Goal: Transaction & Acquisition: Purchase product/service

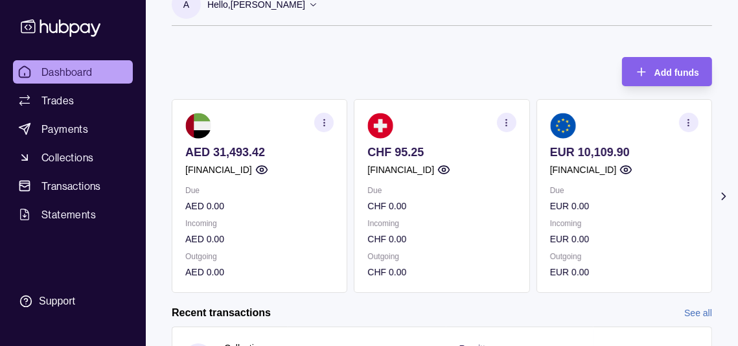
scroll to position [13, 0]
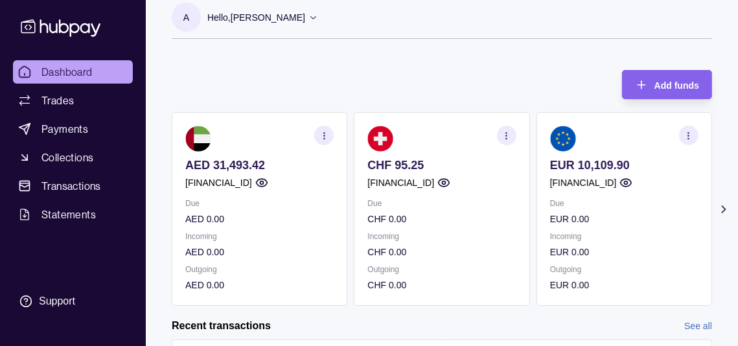
click at [724, 216] on icon at bounding box center [723, 209] width 13 height 13
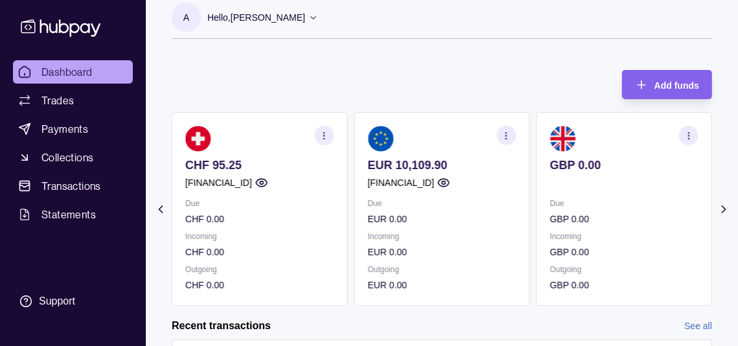
click at [723, 212] on icon at bounding box center [722, 209] width 3 height 6
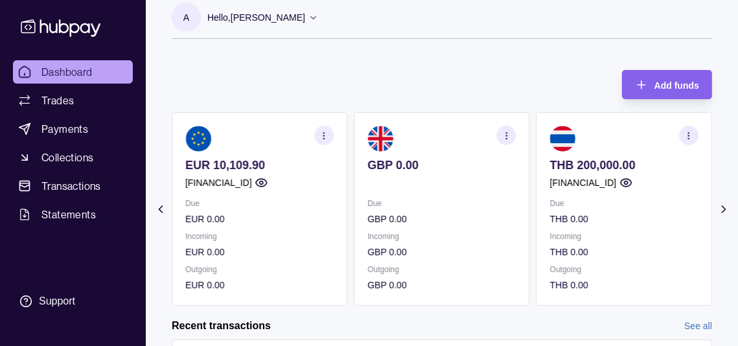
click at [723, 212] on icon at bounding box center [722, 209] width 3 height 6
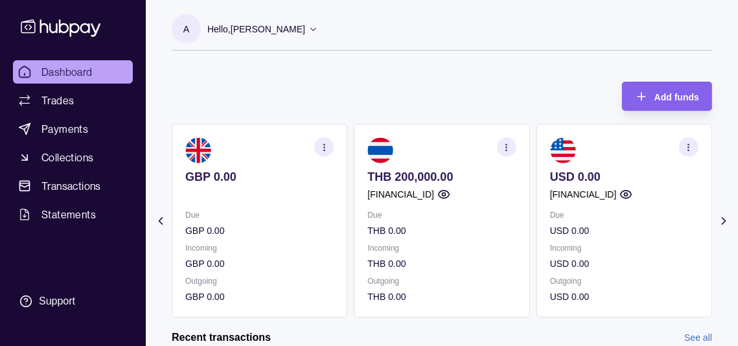
scroll to position [0, 0]
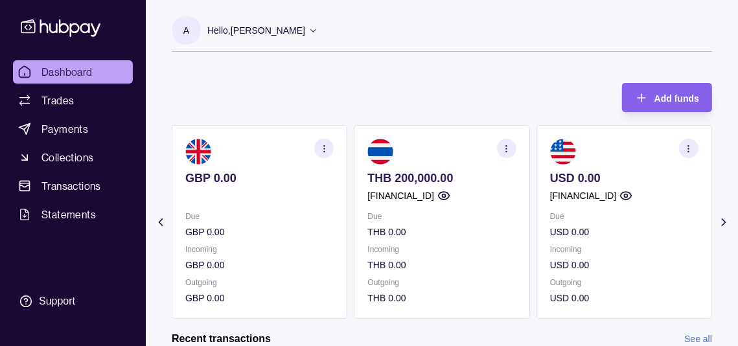
click at [723, 225] on icon at bounding box center [722, 222] width 3 height 6
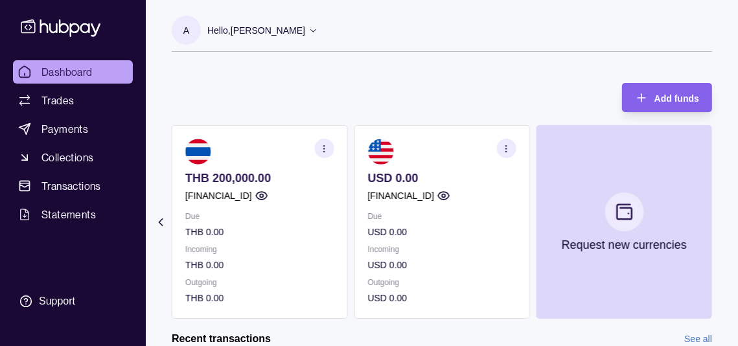
click at [159, 229] on icon at bounding box center [160, 222] width 13 height 13
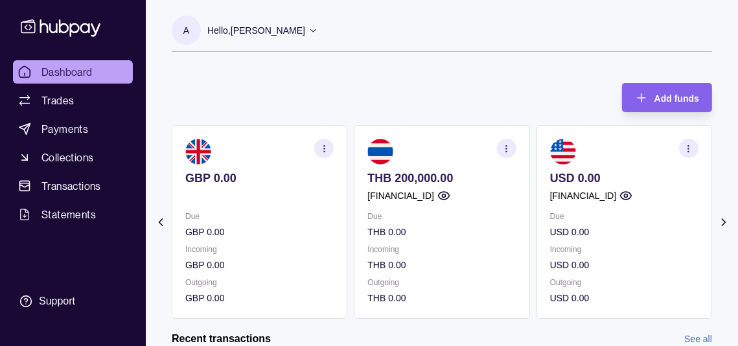
click at [160, 225] on icon at bounding box center [160, 222] width 3 height 6
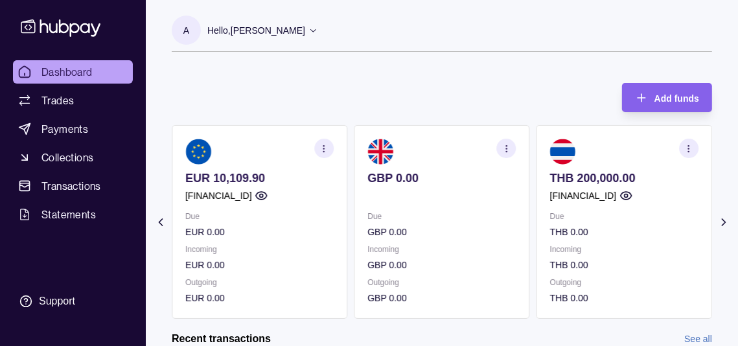
click at [160, 225] on icon at bounding box center [160, 222] width 3 height 6
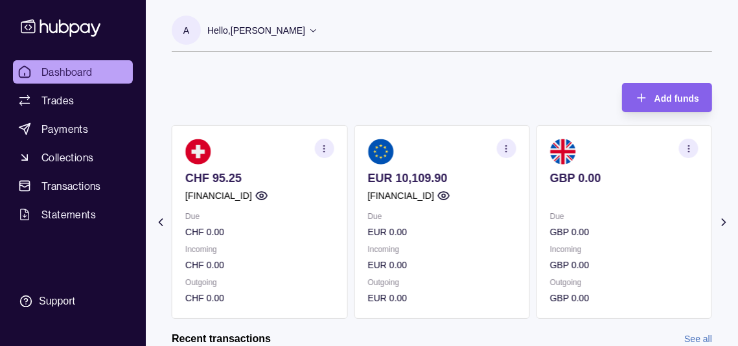
click at [159, 225] on icon at bounding box center [160, 222] width 3 height 6
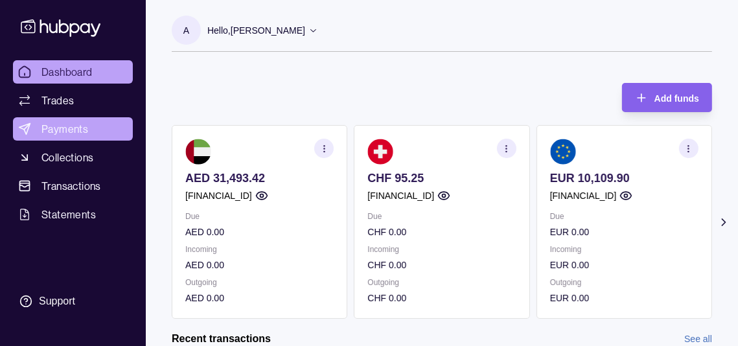
click at [62, 137] on span "Payments" at bounding box center [64, 129] width 47 height 16
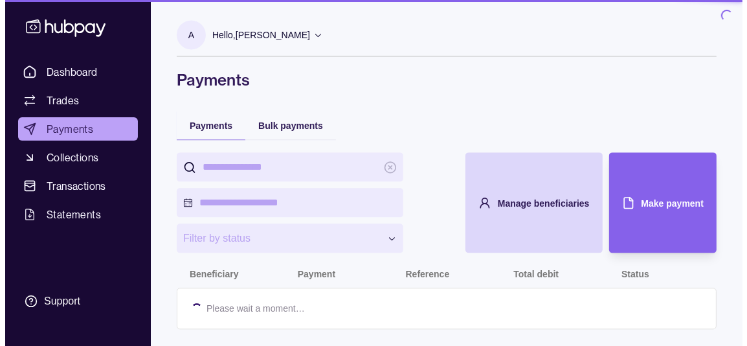
scroll to position [16, 0]
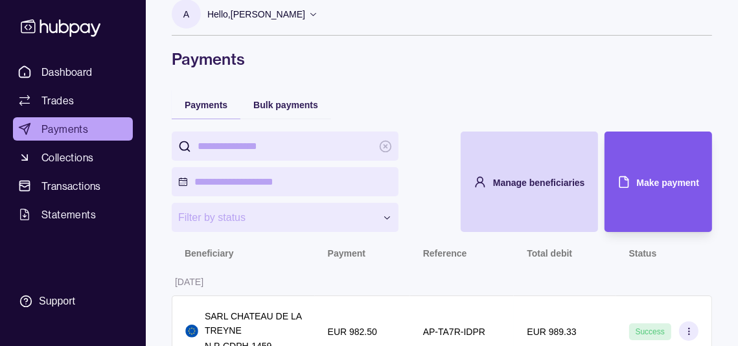
click at [692, 188] on span "Make payment" at bounding box center [668, 182] width 62 height 10
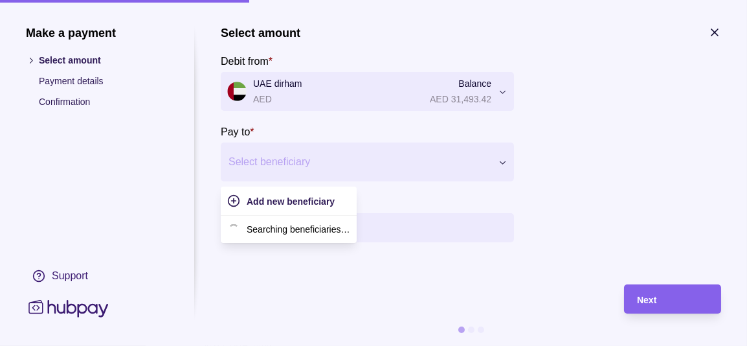
click at [298, 164] on div at bounding box center [360, 162] width 262 height 18
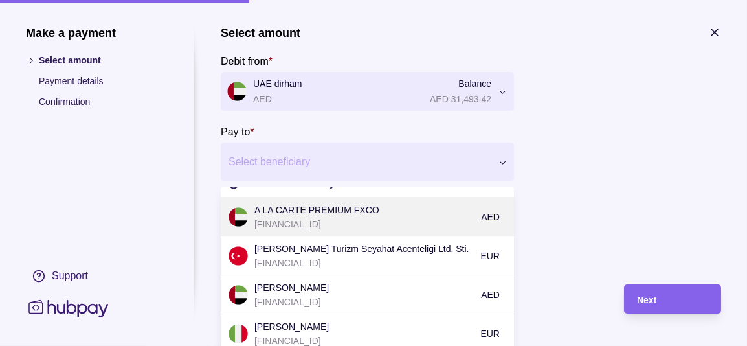
scroll to position [0, 0]
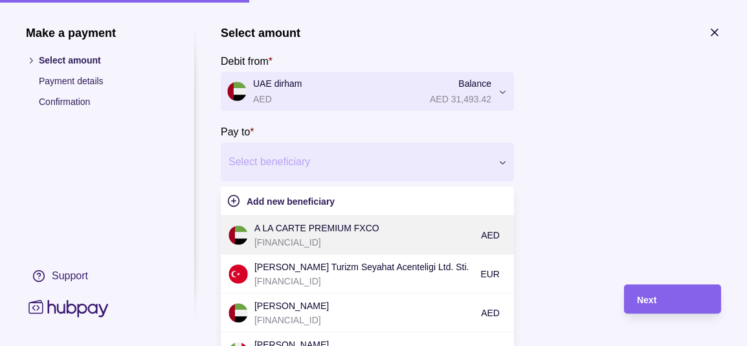
click at [348, 235] on p "A LA CARTE PREMIUM FXCO" at bounding box center [365, 228] width 220 height 14
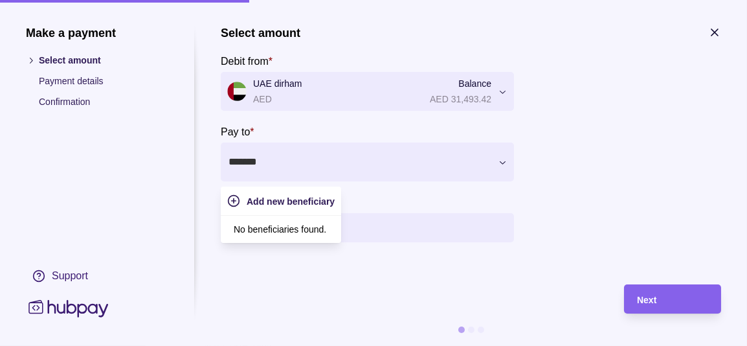
type input "*******"
click at [644, 210] on div at bounding box center [624, 156] width 194 height 171
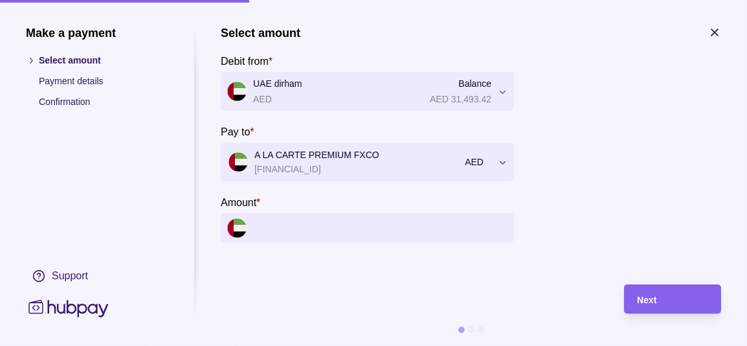
click at [372, 242] on input "Amount *" at bounding box center [380, 227] width 255 height 29
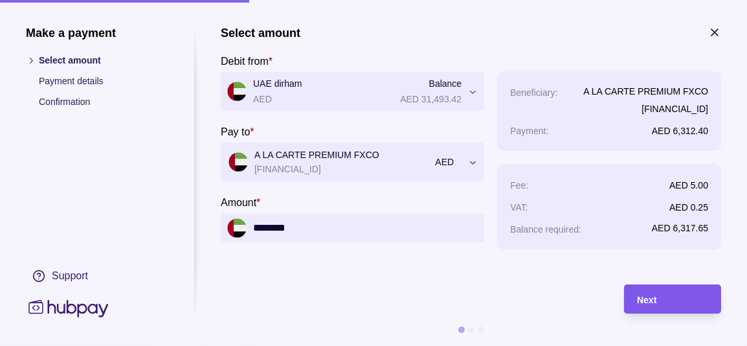
type input "********"
click at [671, 304] on div "Next" at bounding box center [672, 299] width 71 height 16
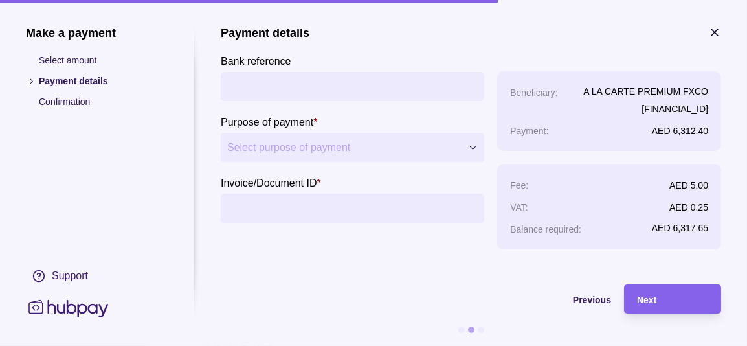
click at [251, 89] on input "Bank reference" at bounding box center [352, 86] width 251 height 29
type input "**********"
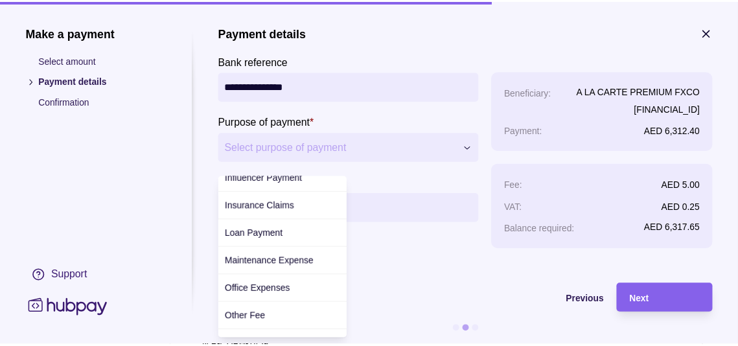
scroll to position [161, 0]
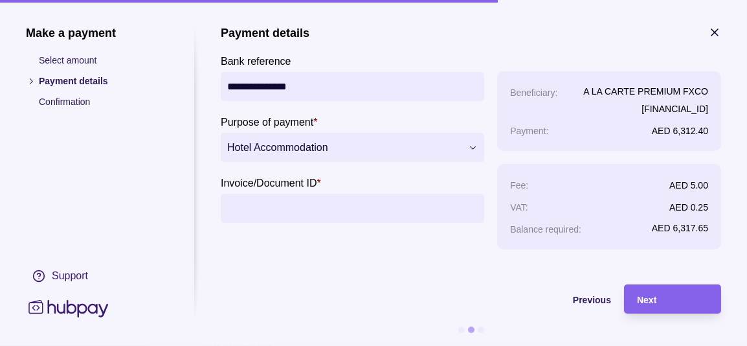
click at [290, 223] on input "Invoice/Document ID *" at bounding box center [352, 208] width 251 height 29
type input "**********"
click at [681, 302] on div "Next" at bounding box center [672, 299] width 71 height 16
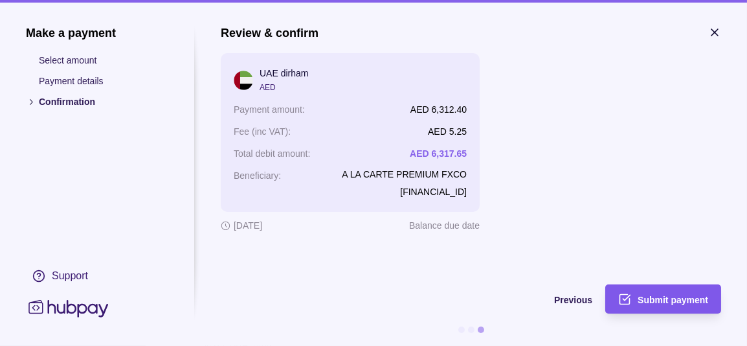
click at [675, 302] on span "Submit payment" at bounding box center [673, 300] width 71 height 10
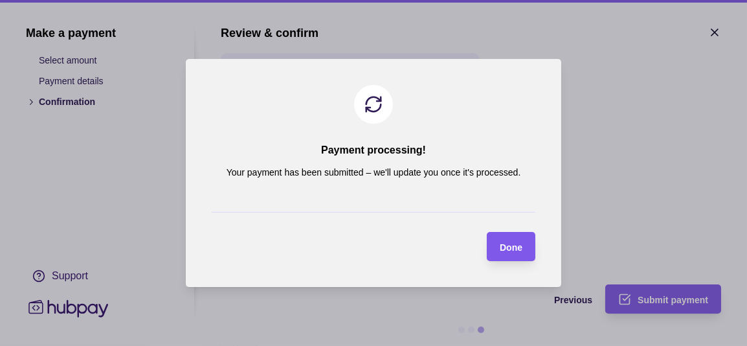
click at [509, 247] on span "Done" at bounding box center [511, 247] width 23 height 10
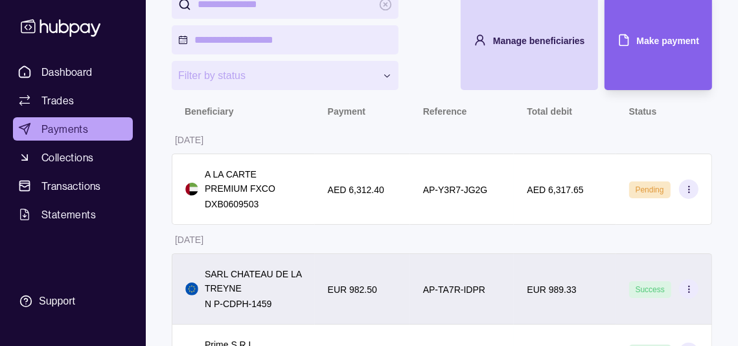
scroll to position [210, 0]
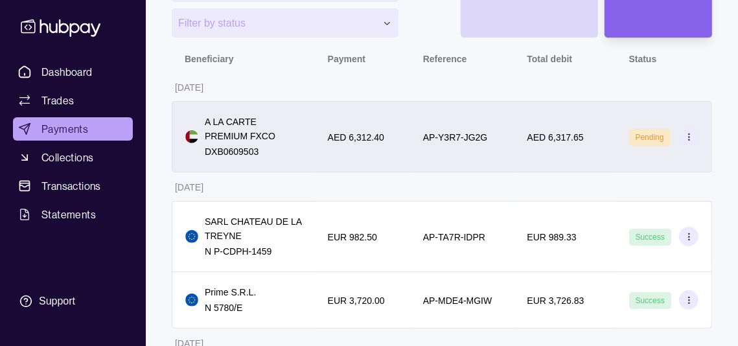
click at [686, 142] on icon at bounding box center [689, 137] width 10 height 10
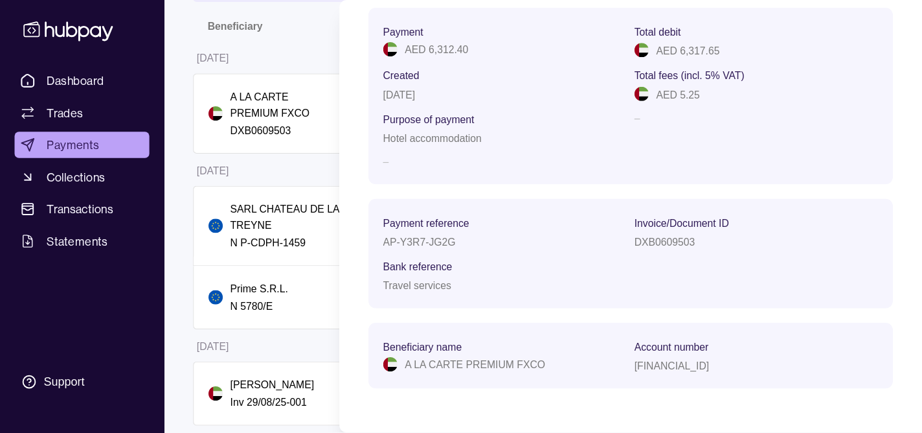
scroll to position [91, 0]
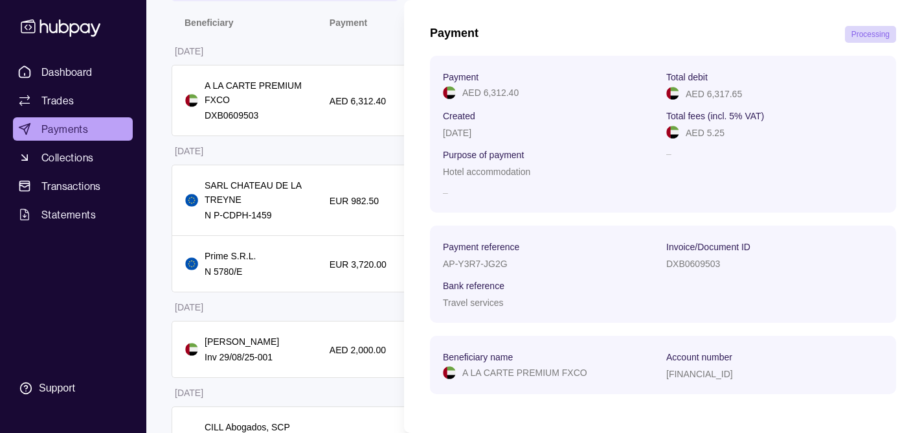
drag, startPoint x: 734, startPoint y: 1, endPoint x: 410, endPoint y: 164, distance: 363.2
click at [410, 164] on section "Payment Processing Payment AED 6,312.40 Total debit AED 6,317.65 Created [DATE]…" at bounding box center [663, 194] width 518 height 475
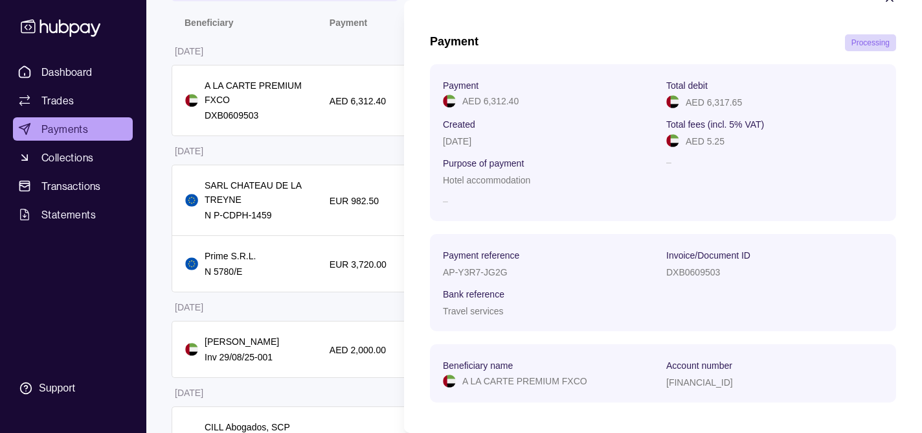
scroll to position [10, 0]
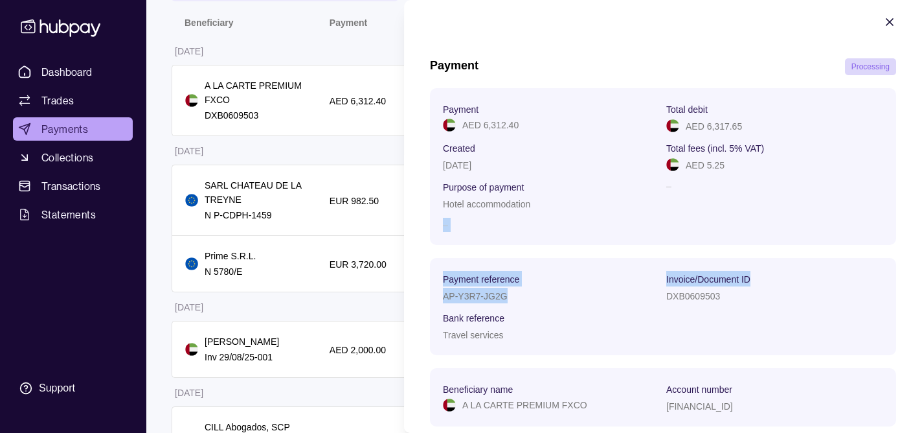
drag, startPoint x: 909, startPoint y: 271, endPoint x: 915, endPoint y: 282, distance: 12.8
click at [737, 282] on section "Payment Processing Payment AED 6,312.40 Total debit AED 6,317.65 Created [DATE]…" at bounding box center [663, 227] width 518 height 475
click at [737, 292] on section "Payment Processing Payment AED 6,312.40 Total debit AED 6,317.65 Created [DATE]…" at bounding box center [663, 227] width 518 height 475
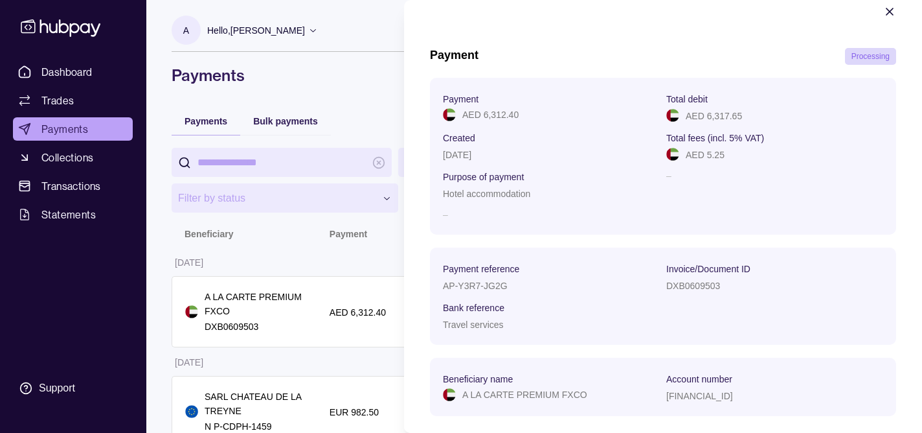
scroll to position [0, 0]
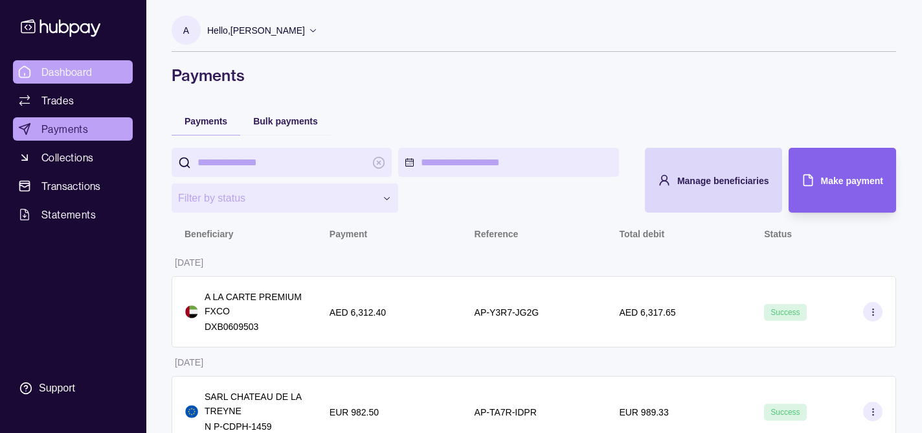
click at [93, 80] on span "Dashboard" at bounding box center [66, 72] width 51 height 16
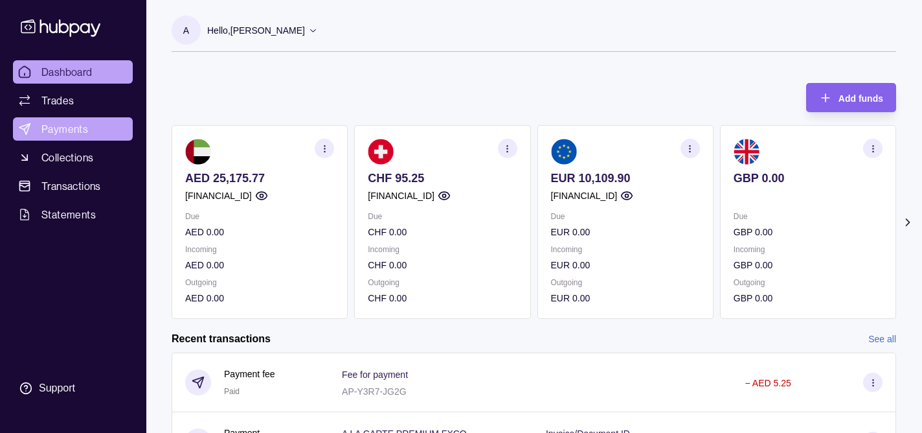
click at [88, 137] on span "Payments" at bounding box center [64, 129] width 47 height 16
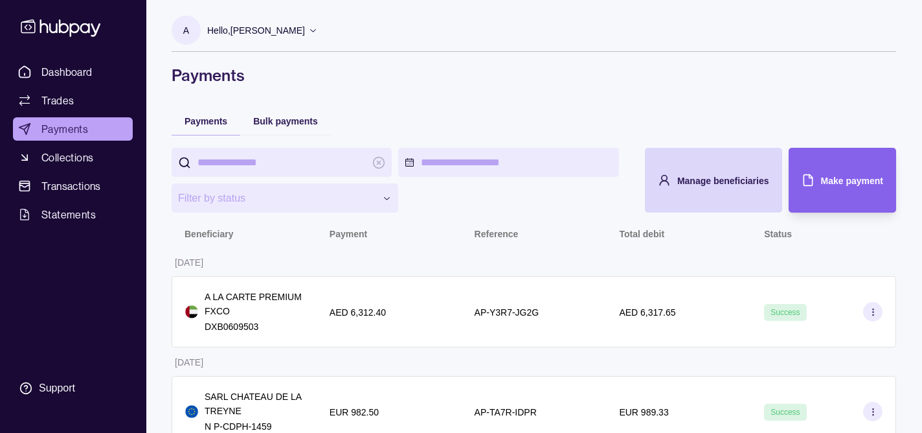
click at [305, 37] on p "Hello, [PERSON_NAME]" at bounding box center [256, 30] width 98 height 14
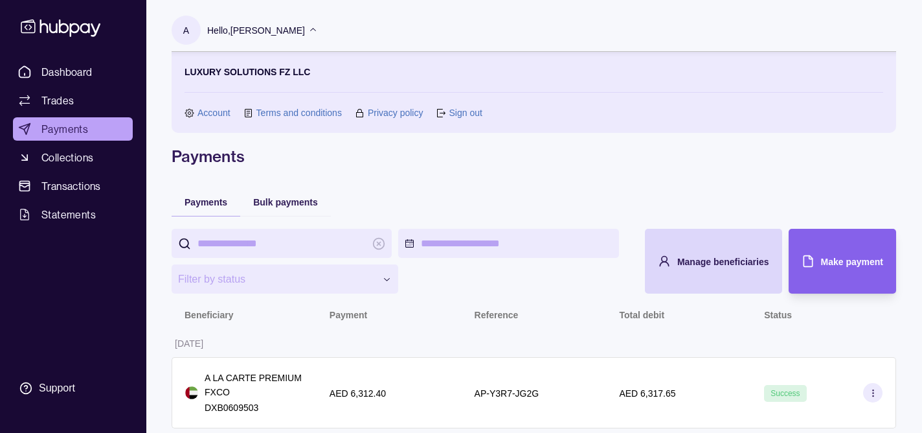
click at [462, 113] on link "Sign out" at bounding box center [465, 113] width 33 height 14
